Goal: Transaction & Acquisition: Obtain resource

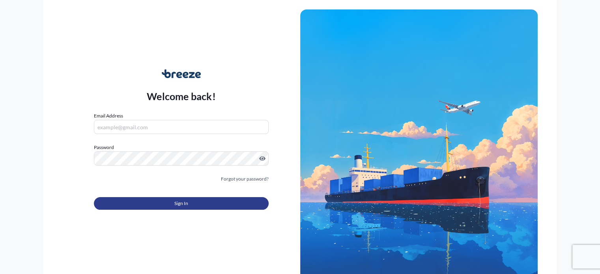
type input "[PERSON_NAME][EMAIL_ADDRESS][DOMAIN_NAME]"
click at [190, 198] on button "Sign In" at bounding box center [181, 203] width 174 height 13
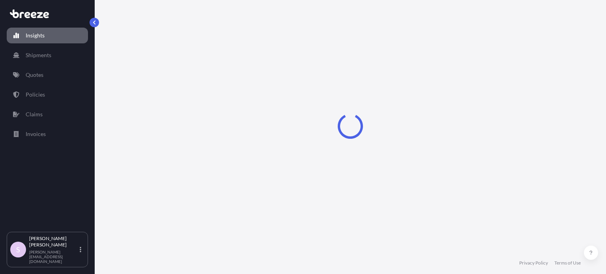
select select "2025"
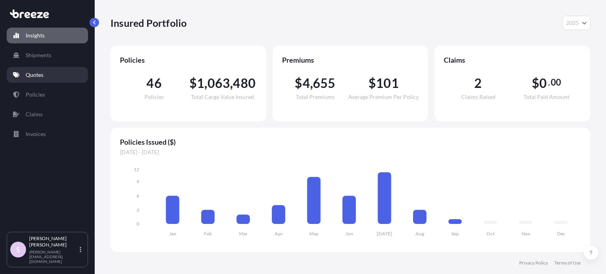
click at [23, 77] on link "Quotes" at bounding box center [47, 75] width 81 height 16
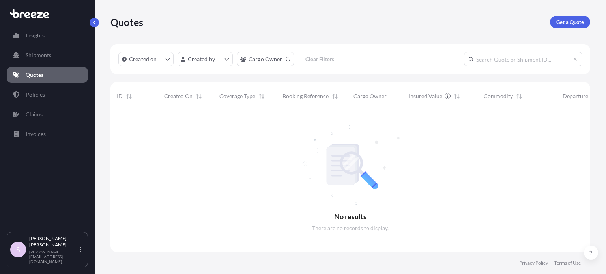
scroll to position [164, 473]
click at [508, 58] on input "text" at bounding box center [523, 59] width 118 height 14
paste input "ASST255945"
type input "ASST255945"
click at [573, 24] on p "Get a Quote" at bounding box center [570, 22] width 28 height 8
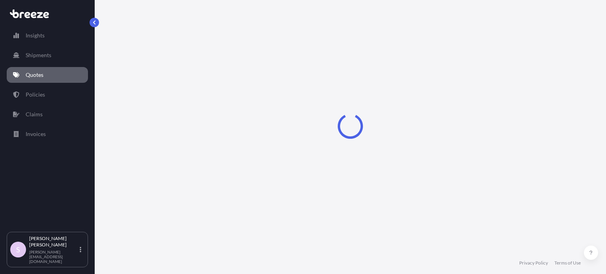
select select "Sea"
select select "1"
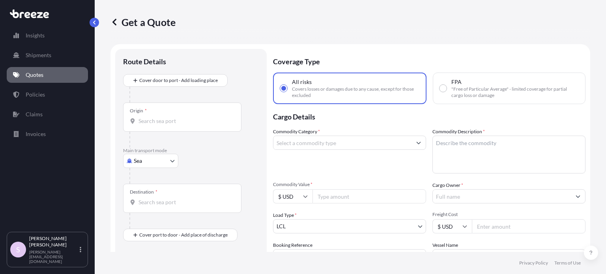
scroll to position [13, 0]
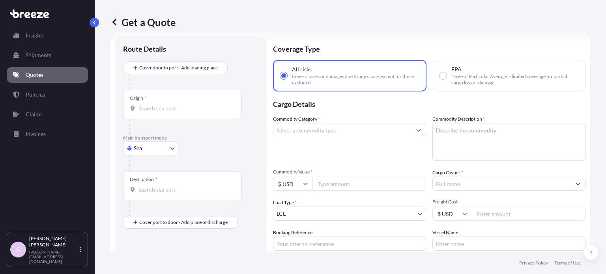
click at [490, 81] on span ""Free of Particular Average" - limited coverage for partial cargo loss or damage" at bounding box center [514, 79] width 127 height 13
click at [447, 79] on input "FPA "Free of Particular Average" - limited coverage for partial cargo loss or d…" at bounding box center [443, 75] width 7 height 7
radio input "true"
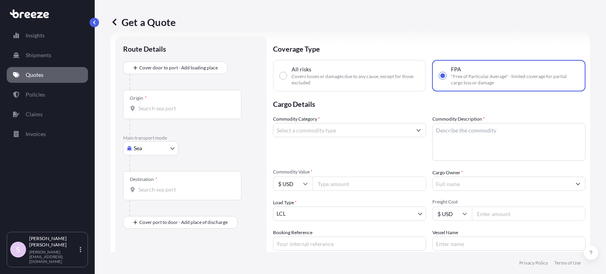
click at [173, 106] on input "Origin *" at bounding box center [184, 109] width 93 height 8
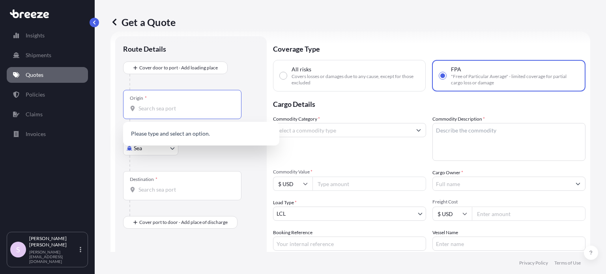
paste input "[GEOGRAPHIC_DATA]"
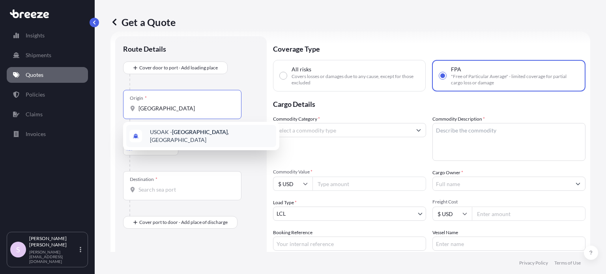
click at [189, 131] on span "USOAK - [GEOGRAPHIC_DATA] , [GEOGRAPHIC_DATA]" at bounding box center [211, 136] width 123 height 16
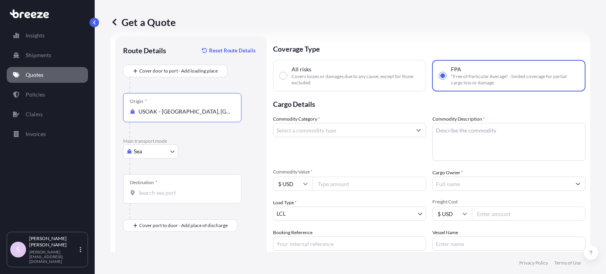
type input "USOAK - [GEOGRAPHIC_DATA], [GEOGRAPHIC_DATA]"
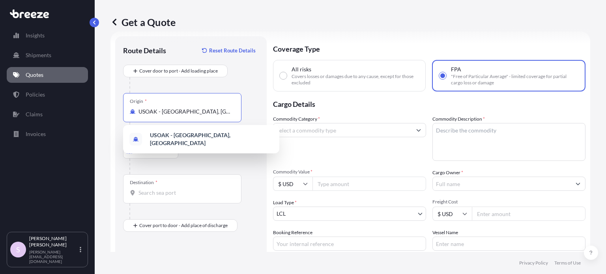
click at [155, 189] on input "Destination *" at bounding box center [184, 193] width 93 height 8
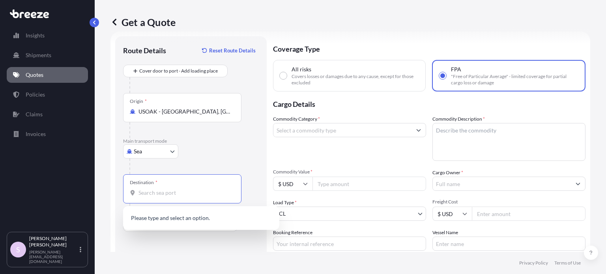
paste input "Manzanillo"
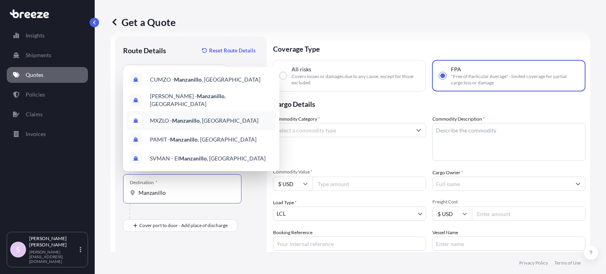
click at [205, 118] on span "MXZLO - [GEOGRAPHIC_DATA] , [GEOGRAPHIC_DATA]" at bounding box center [204, 121] width 109 height 8
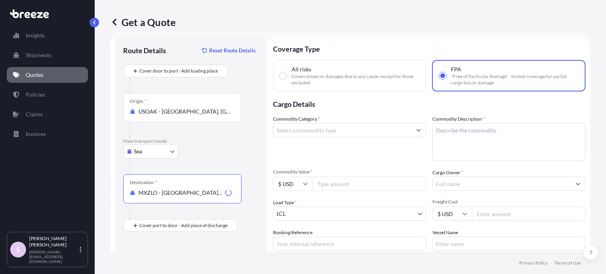
type input "MXZLO - [GEOGRAPHIC_DATA], [GEOGRAPHIC_DATA]"
click at [243, 140] on p "Main transport mode" at bounding box center [191, 141] width 136 height 6
click at [212, 163] on div at bounding box center [193, 167] width 129 height 16
click at [281, 134] on input "Commodity Category *" at bounding box center [342, 130] width 138 height 14
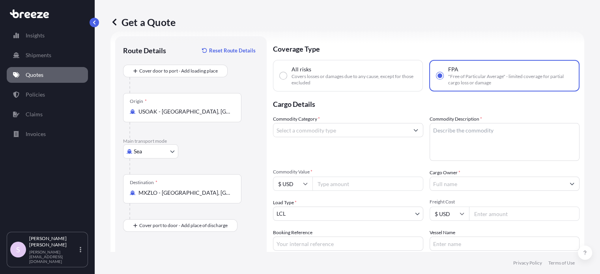
paste input "household"
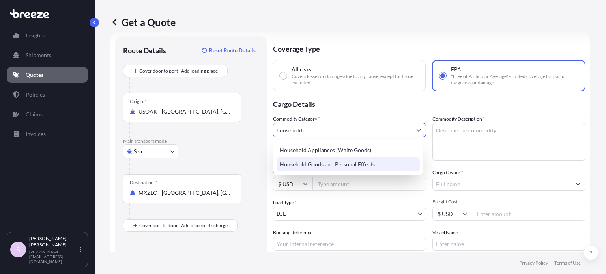
click at [346, 165] on div "Household Goods and Personal Effects" at bounding box center [348, 164] width 143 height 14
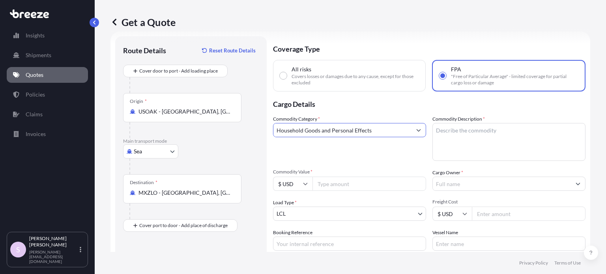
type input "Household Goods and Personal Effects"
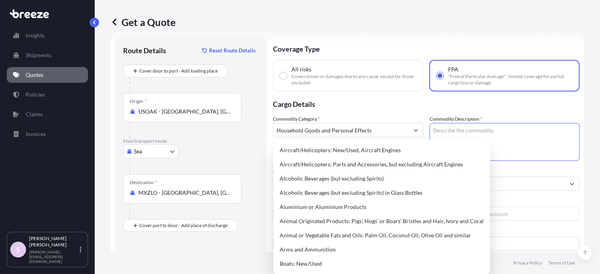
click at [462, 134] on textarea "Commodity Description *" at bounding box center [505, 142] width 150 height 38
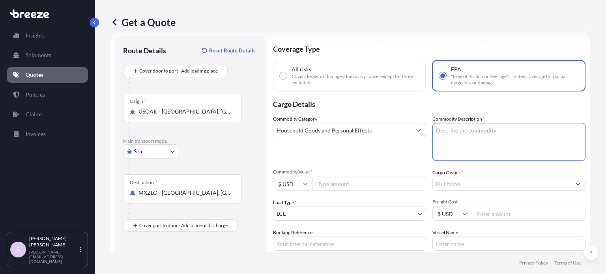
paste textarea "111 Pieces of used household goods and personal effects"
type textarea "111 Pieces of used household goods and personal effects"
click at [507, 115] on div "Commodity Description * 111 Pieces of used household goods and personal effects" at bounding box center [508, 138] width 153 height 46
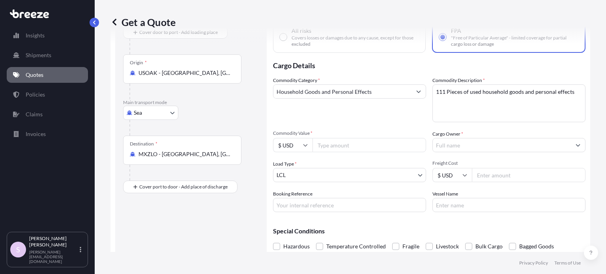
scroll to position [84, 0]
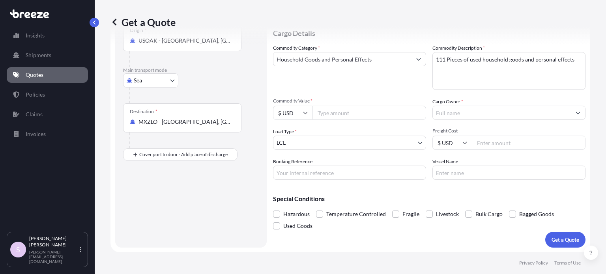
click at [319, 115] on input "Commodity Value *" at bounding box center [369, 113] width 114 height 14
paste input "12320.00"
type input "12320"
click at [361, 90] on div "Commodity Category * Household Goods and Personal Effects" at bounding box center [349, 67] width 153 height 46
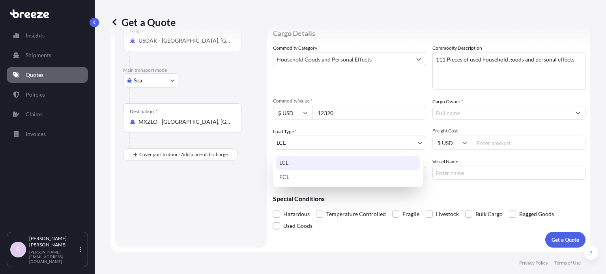
click at [305, 142] on body "Insights Shipments Quotes Policies Claims Invoices S [PERSON_NAME] [PERSON_NAME…" at bounding box center [303, 137] width 606 height 274
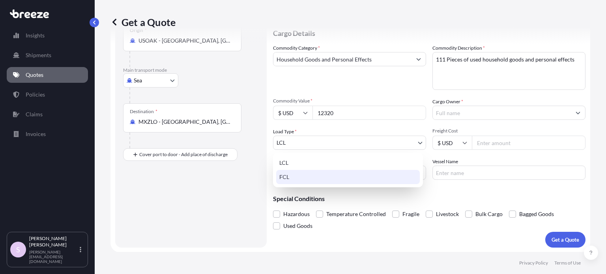
click at [301, 179] on div "FCL" at bounding box center [348, 177] width 144 height 14
select select "2"
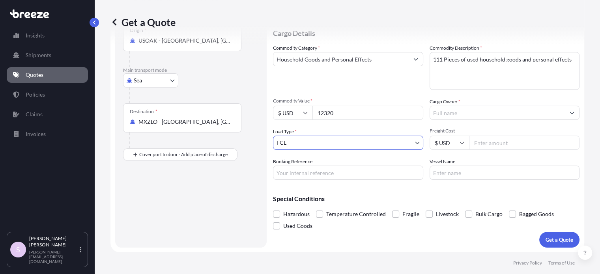
click at [458, 115] on input "Cargo Owner *" at bounding box center [497, 113] width 135 height 14
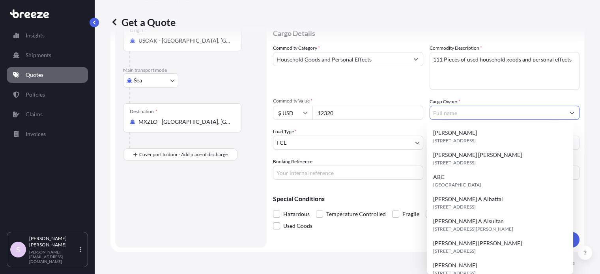
paste input "[PERSON_NAME]"
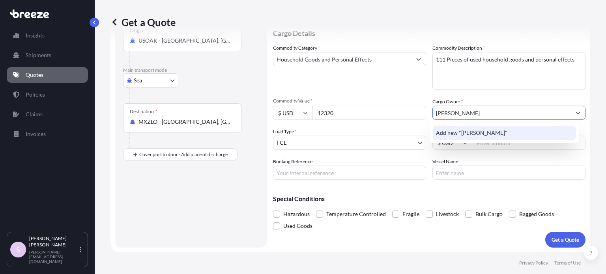
click at [477, 133] on span "Add new "[PERSON_NAME]"" at bounding box center [471, 133] width 71 height 8
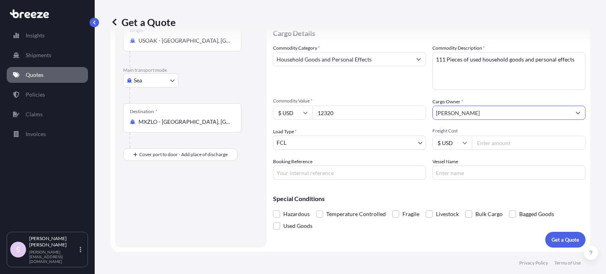
type input "[PERSON_NAME]"
click at [385, 93] on div "Commodity Category * Household Goods and Personal Effects Commodity Description…" at bounding box center [429, 112] width 312 height 136
click at [331, 179] on input "Booking Reference" at bounding box center [349, 173] width 153 height 14
paste input "ASST255945"
paste input "RICFGM392800"
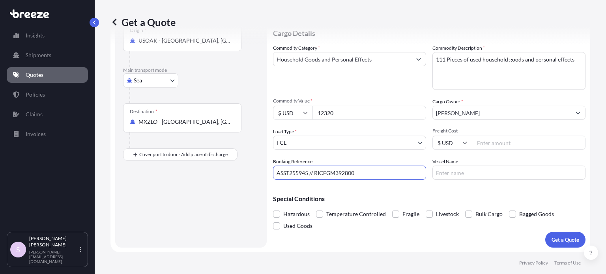
type input "ASST255945 // RICFGM392800"
click at [385, 187] on div "Special Conditions Hazardous Temperature Controlled Fragile Livestock Bulk Carg…" at bounding box center [429, 209] width 312 height 46
click at [563, 238] on p "Get a Quote" at bounding box center [566, 240] width 28 height 8
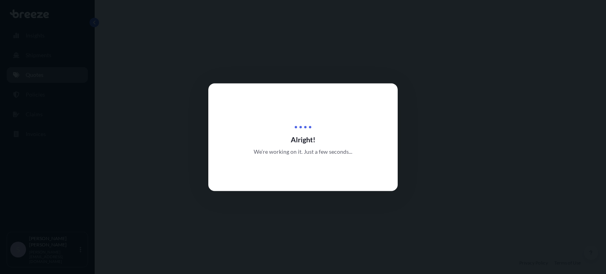
select select "Sea"
select select "2"
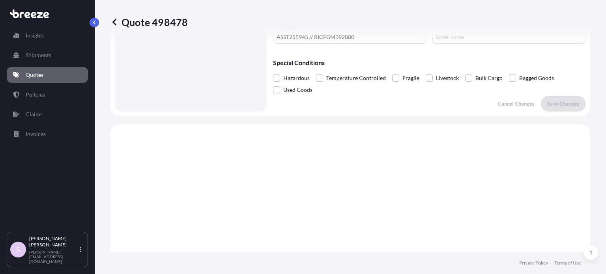
scroll to position [163, 0]
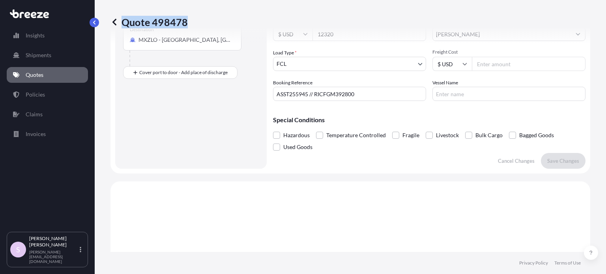
drag, startPoint x: 207, startPoint y: 23, endPoint x: 185, endPoint y: 23, distance: 21.7
click at [185, 23] on div "Quote 498478" at bounding box center [350, 22] width 480 height 13
copy p "Quote 498478"
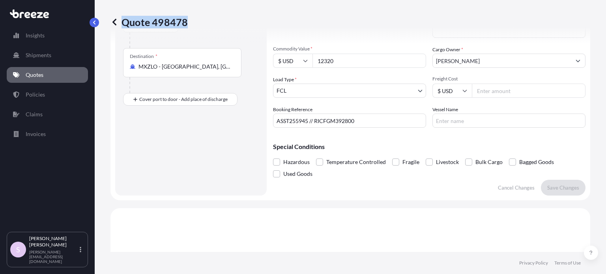
scroll to position [123, 0]
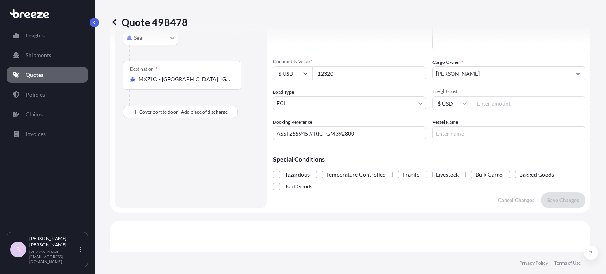
click at [347, 86] on div "Commodity Category * Household Goods and Personal Effects Commodity Description…" at bounding box center [429, 73] width 312 height 136
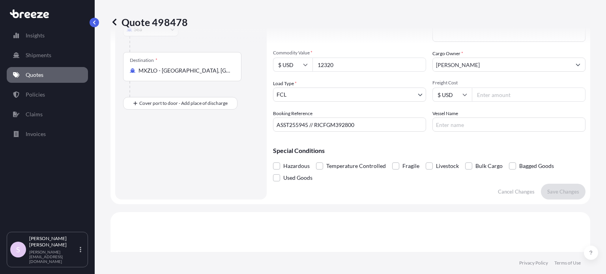
scroll to position [118, 0]
